Goal: Information Seeking & Learning: Learn about a topic

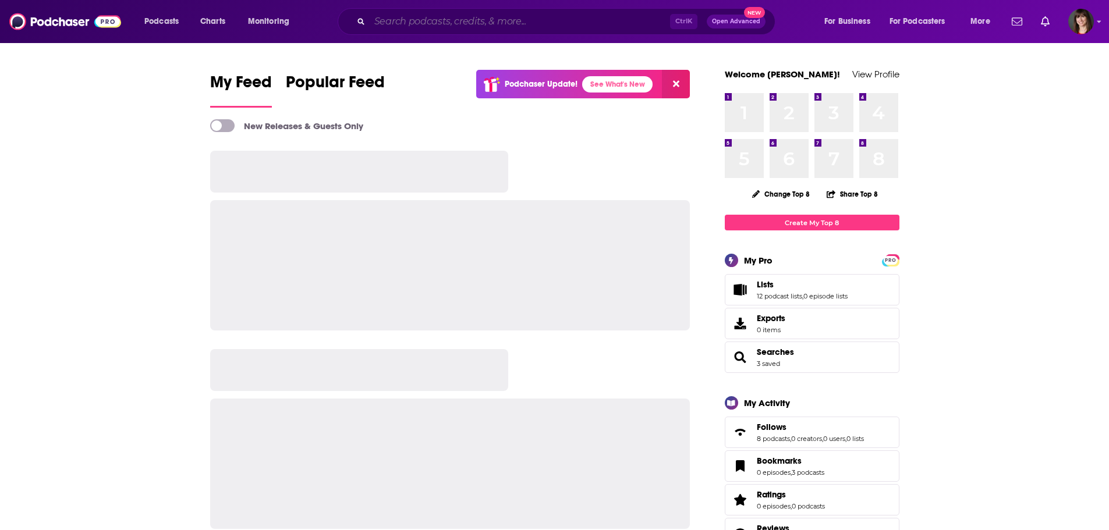
click at [400, 19] on input "Search podcasts, credits, & more..." at bounding box center [520, 21] width 300 height 19
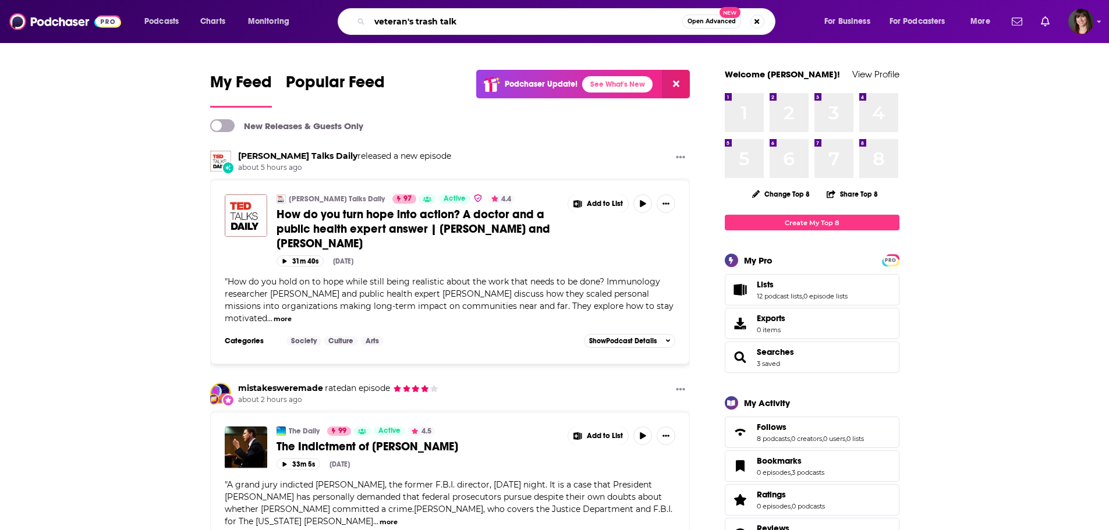
type input "veteran's trash talk"
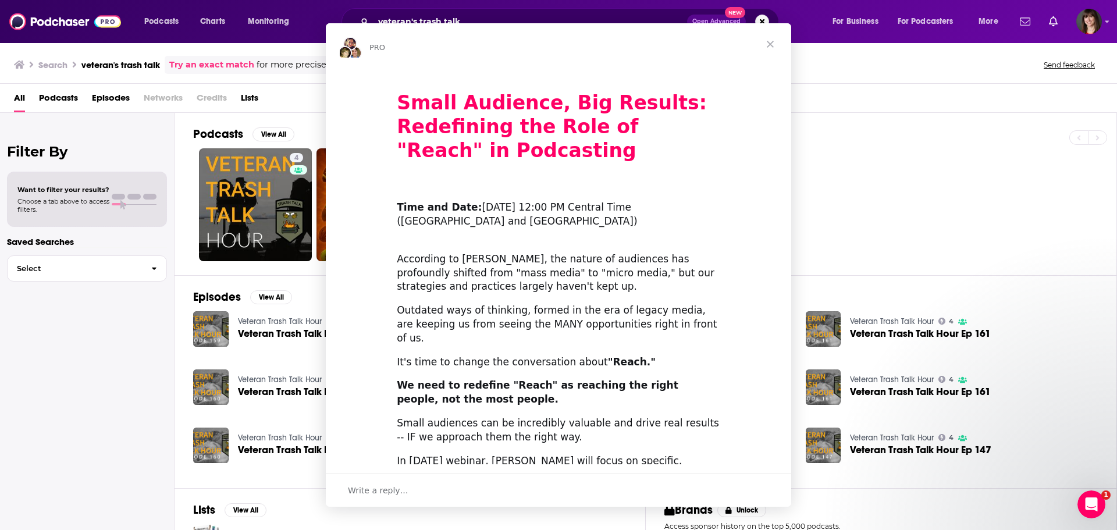
click at [243, 183] on div "Intercom messenger" at bounding box center [558, 265] width 1117 height 530
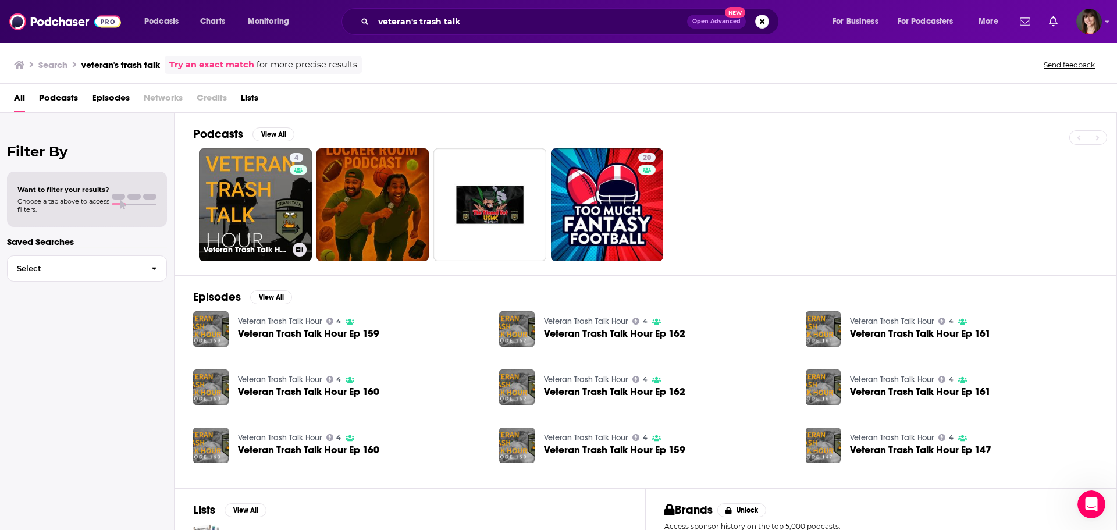
click at [243, 183] on link "4 Veteran Trash Talk Hour" at bounding box center [255, 204] width 113 height 113
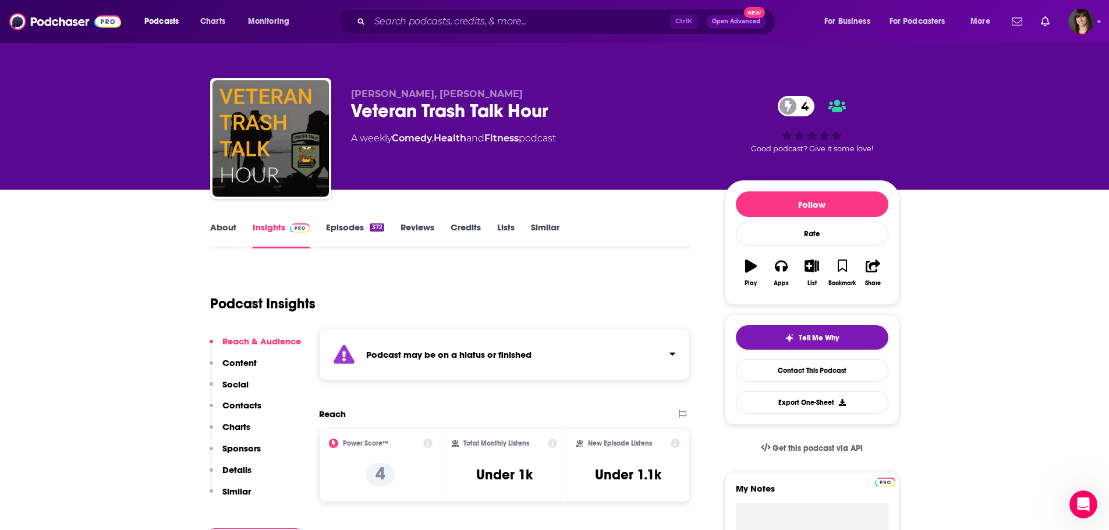
click at [346, 224] on link "Episodes 372" at bounding box center [355, 235] width 58 height 27
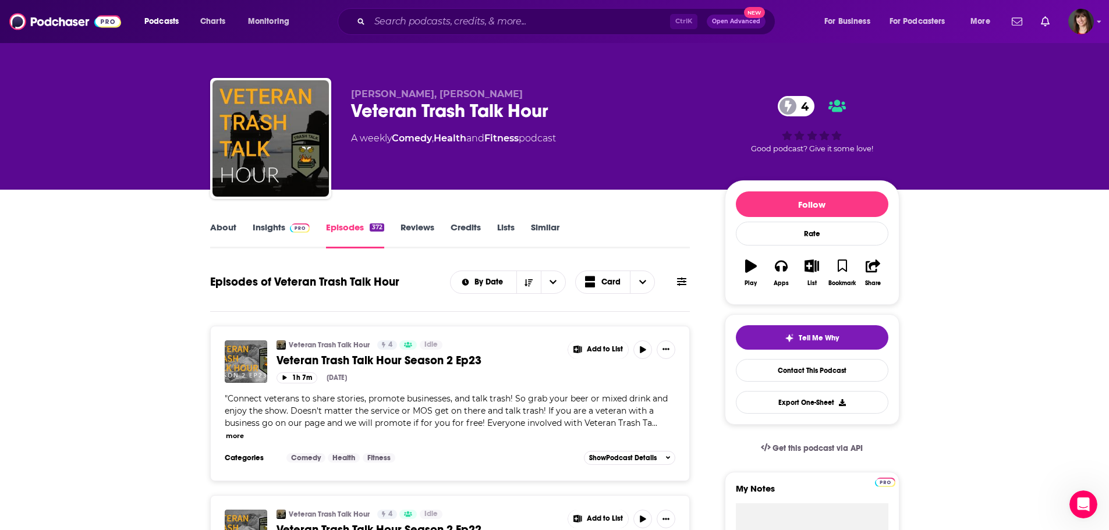
click at [268, 225] on link "Insights" at bounding box center [282, 235] width 58 height 27
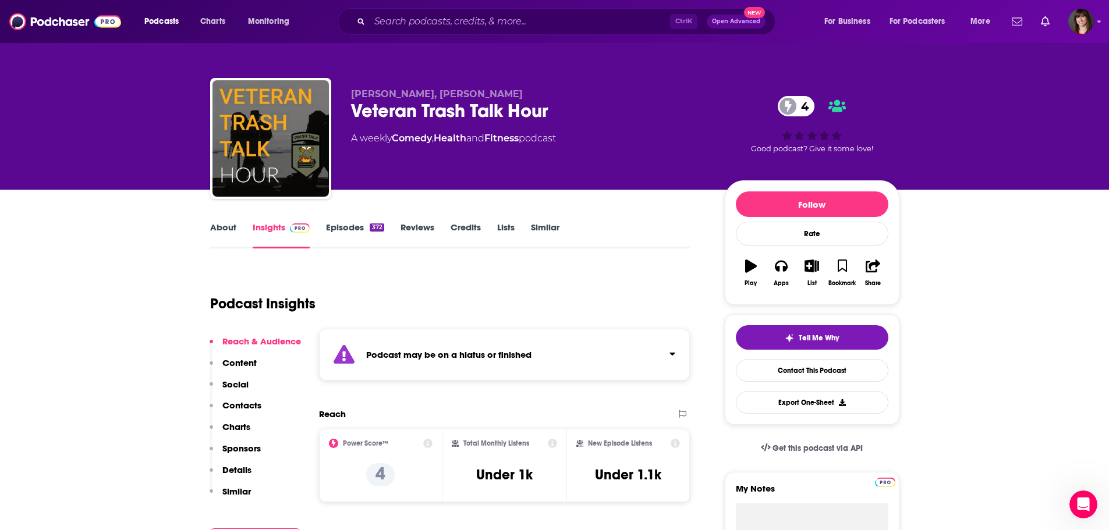
click at [222, 223] on link "About" at bounding box center [223, 235] width 26 height 27
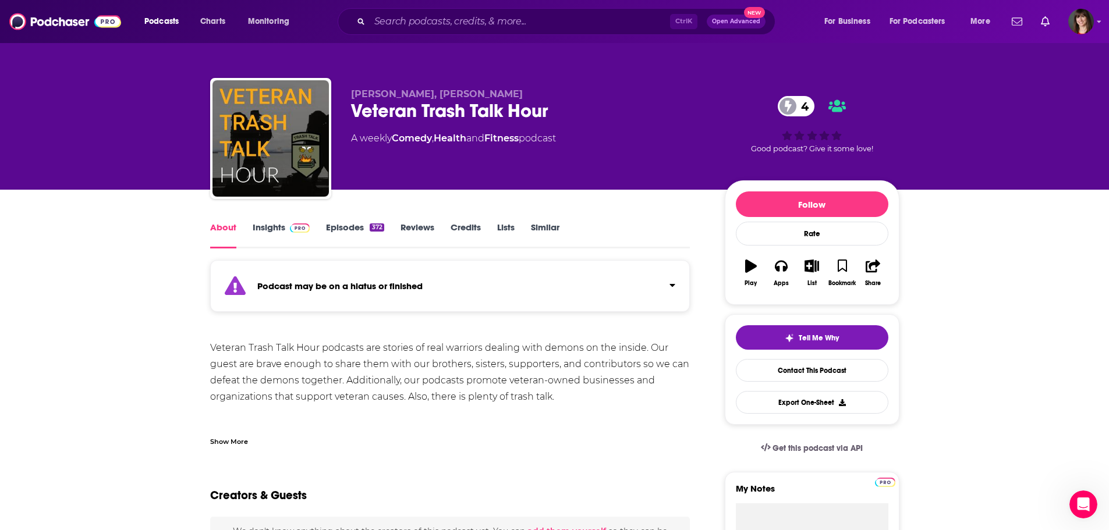
click at [275, 225] on link "Insights" at bounding box center [282, 235] width 58 height 27
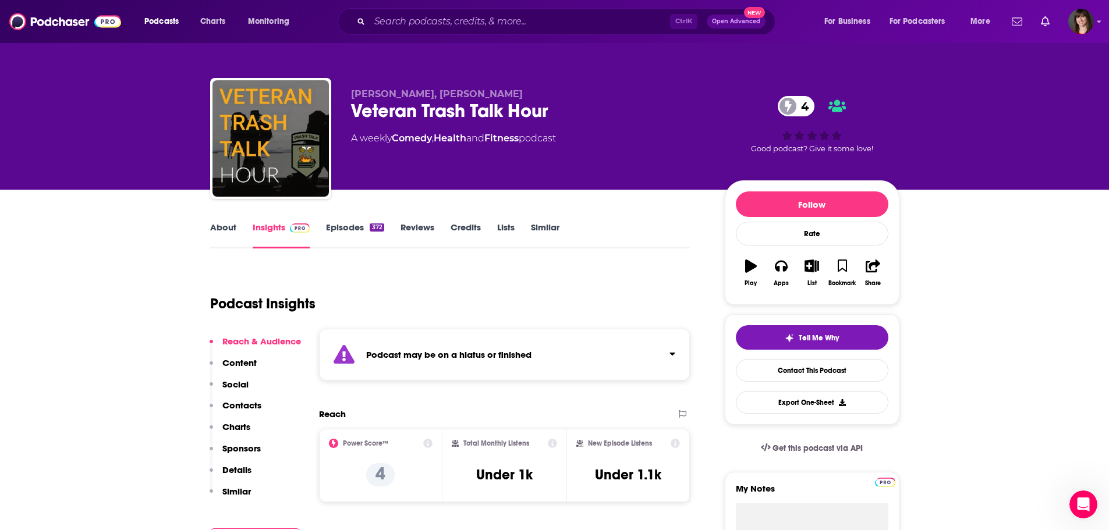
click at [213, 226] on link "About" at bounding box center [223, 235] width 26 height 27
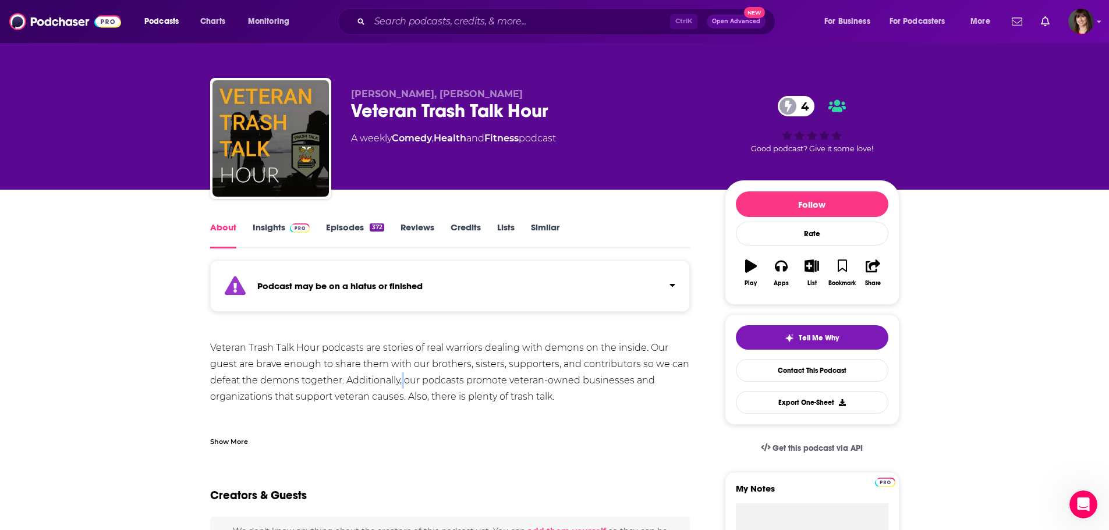
click at [403, 384] on div "Veteran Trash Talk Hour podcasts are stories of real warriors dealing with demo…" at bounding box center [450, 429] width 480 height 179
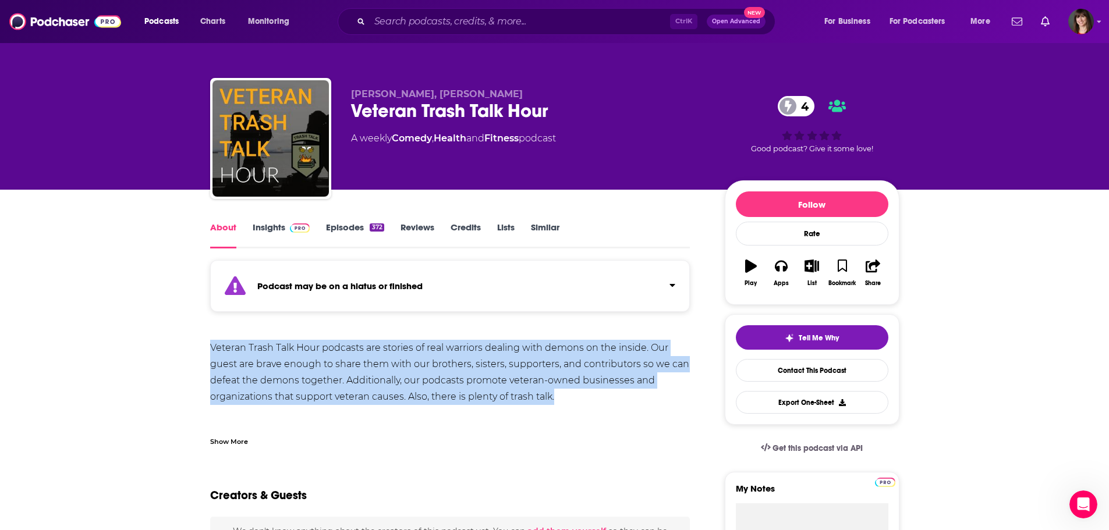
drag, startPoint x: 566, startPoint y: 398, endPoint x: 210, endPoint y: 345, distance: 360.7
click at [210, 345] on div "Veteran Trash Talk Hour podcasts are stories of real warriors dealing with demo…" at bounding box center [450, 429] width 480 height 179
copy div "Veteran Trash Talk Hour podcasts are stories of real warriors dealing with demo…"
click at [352, 223] on link "Episodes 372" at bounding box center [355, 235] width 58 height 27
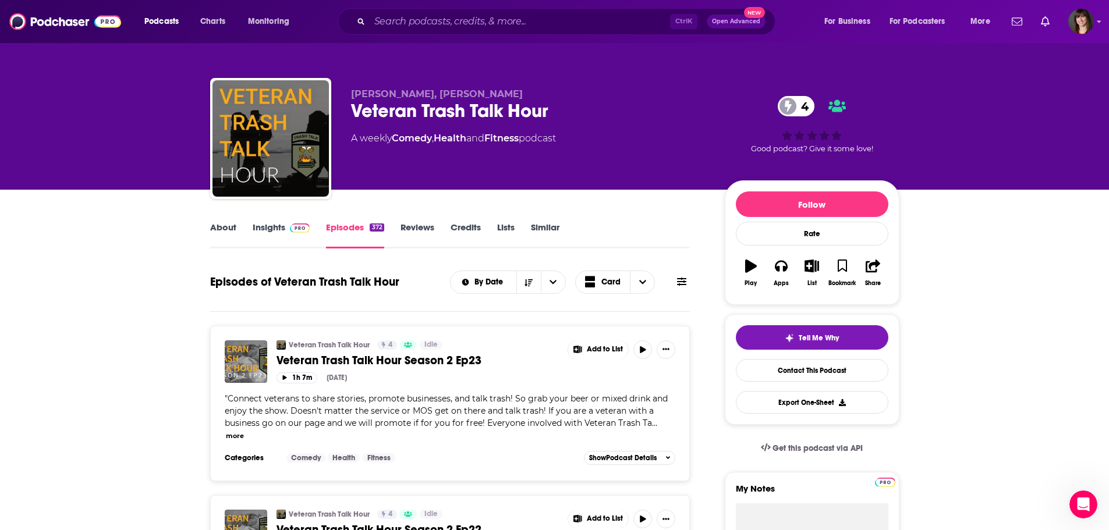
click at [244, 431] on button "more" at bounding box center [235, 436] width 18 height 10
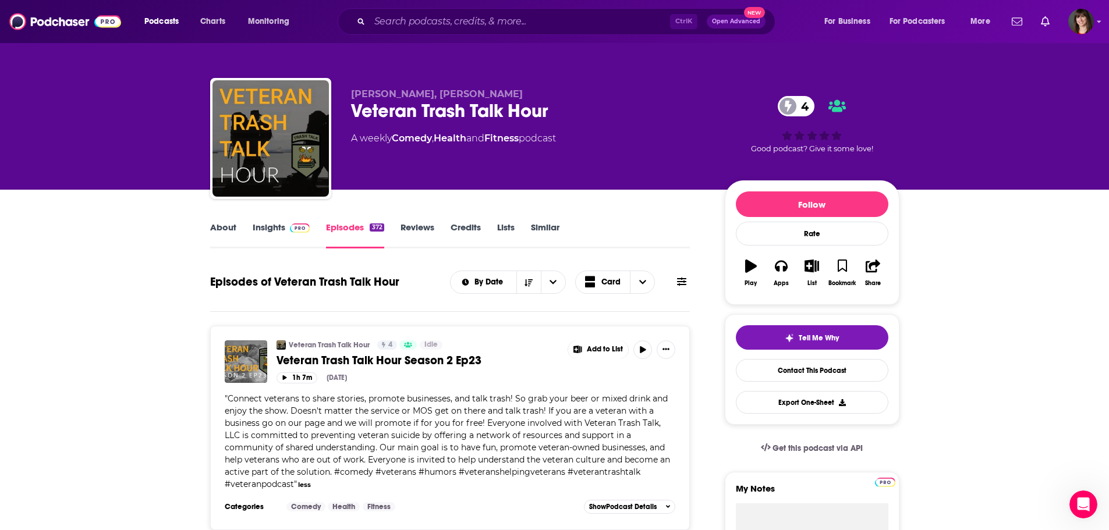
drag, startPoint x: 223, startPoint y: 396, endPoint x: 657, endPoint y: 477, distance: 440.4
click at [657, 477] on div "Veteran Trash Talk Hour 4 Idle Veteran Trash Talk Hour Season 2 Ep23 Add to Lis…" at bounding box center [450, 428] width 480 height 204
copy span "" Connect veterans to share stories, promote businesses, and talk trash! So gra…"
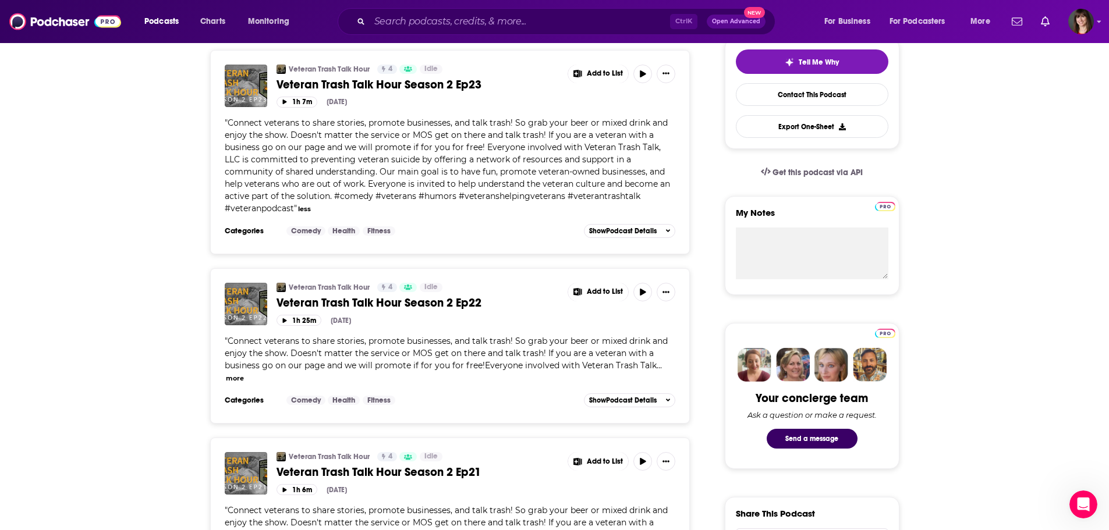
scroll to position [286, 0]
